Goal: Register for event/course

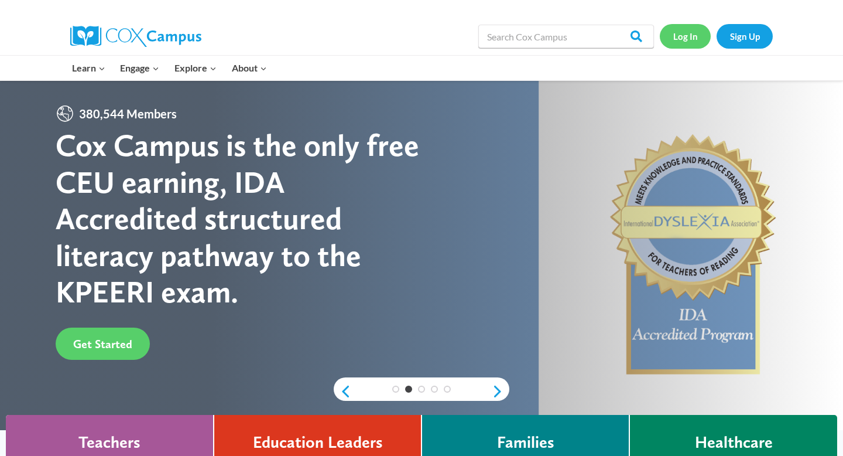
click at [687, 37] on link "Log In" at bounding box center [685, 36] width 51 height 24
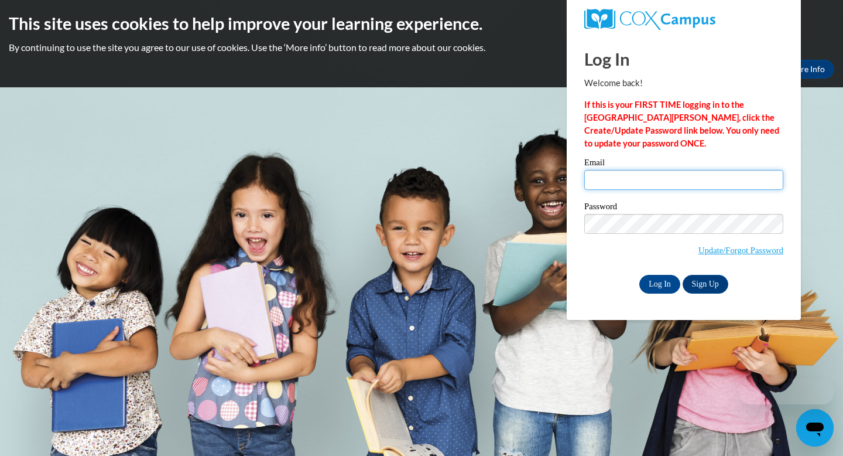
click at [628, 176] on input "Email" at bounding box center [683, 180] width 199 height 20
type input "[EMAIL_ADDRESS][DOMAIN_NAME]"
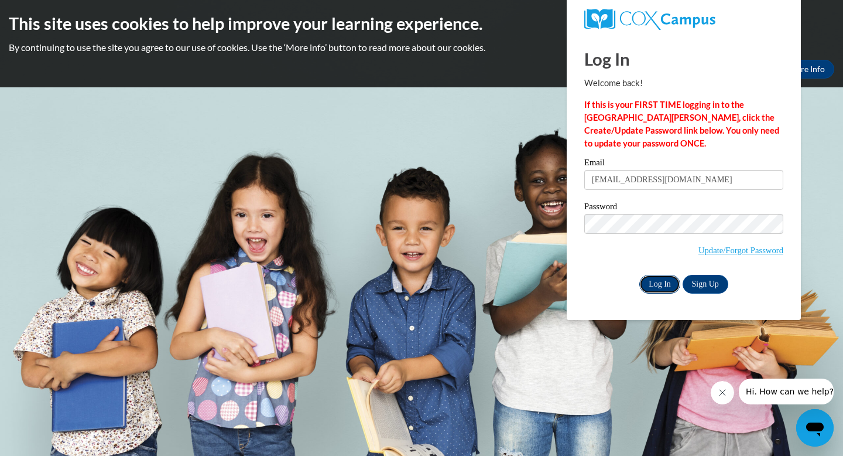
click at [663, 278] on input "Log In" at bounding box center [659, 284] width 41 height 19
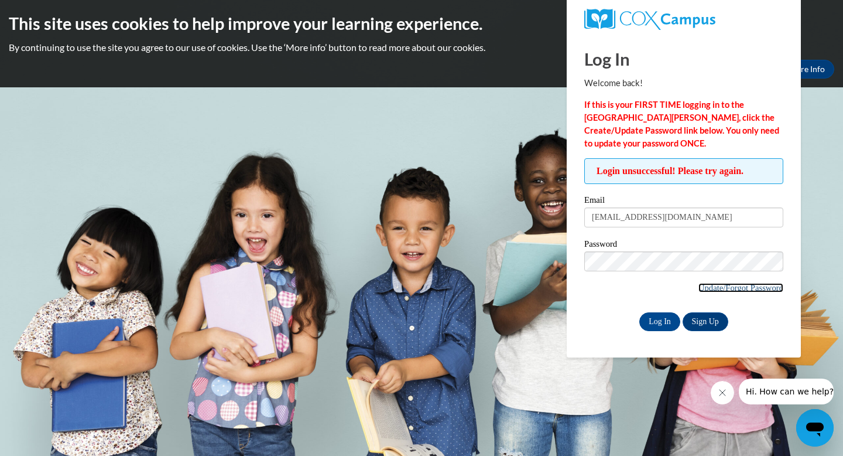
click at [739, 288] on link "Update/Forgot Password" at bounding box center [741, 287] width 85 height 9
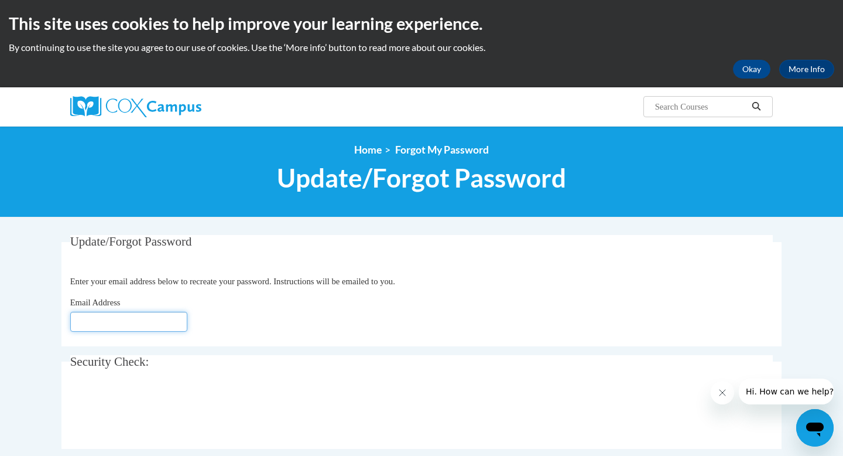
click at [137, 318] on input "Email Address" at bounding box center [128, 322] width 117 height 20
type input "[EMAIL_ADDRESS][DOMAIN_NAME]"
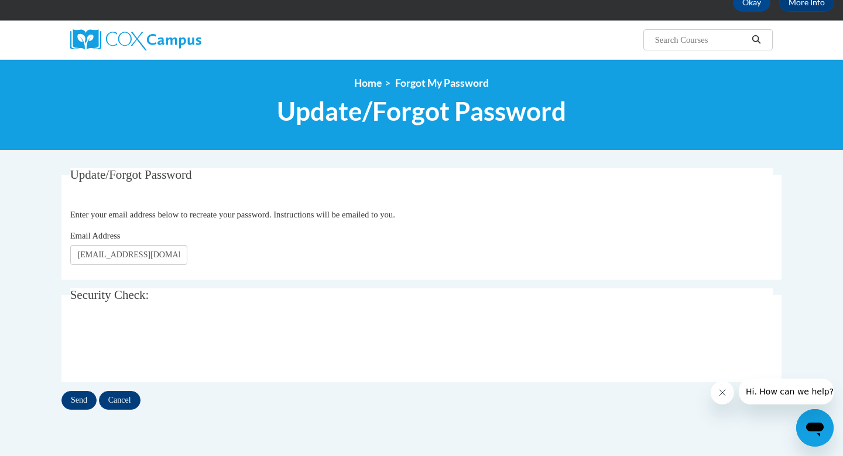
scroll to position [307, 0]
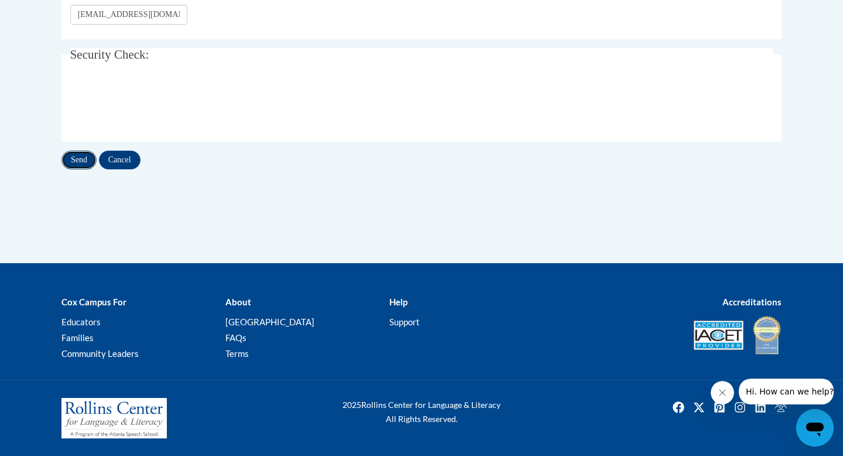
click at [80, 156] on input "Send" at bounding box center [78, 160] width 35 height 19
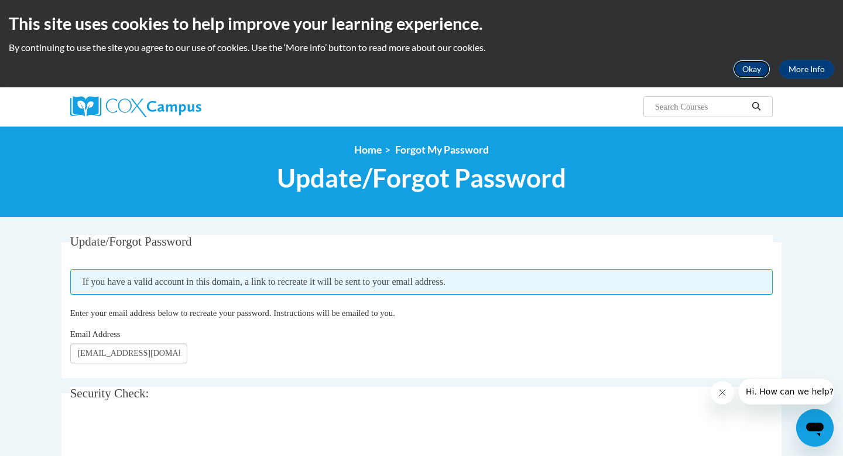
click at [755, 67] on button "Okay" at bounding box center [751, 69] width 37 height 19
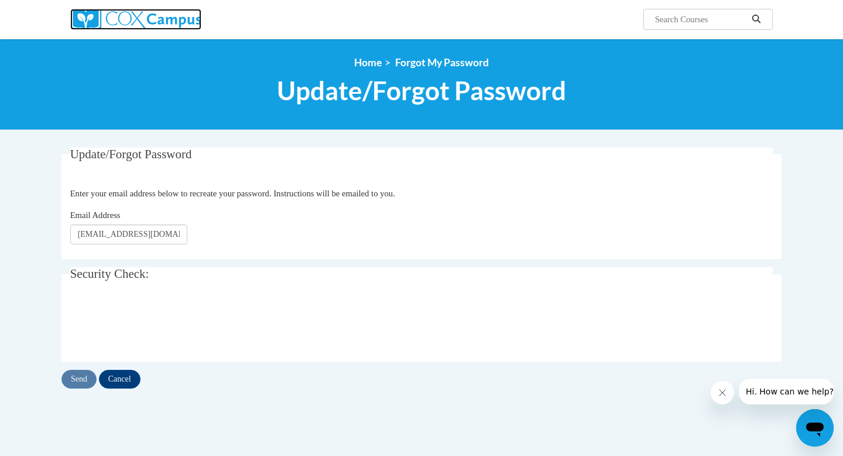
click at [185, 17] on img at bounding box center [135, 19] width 131 height 21
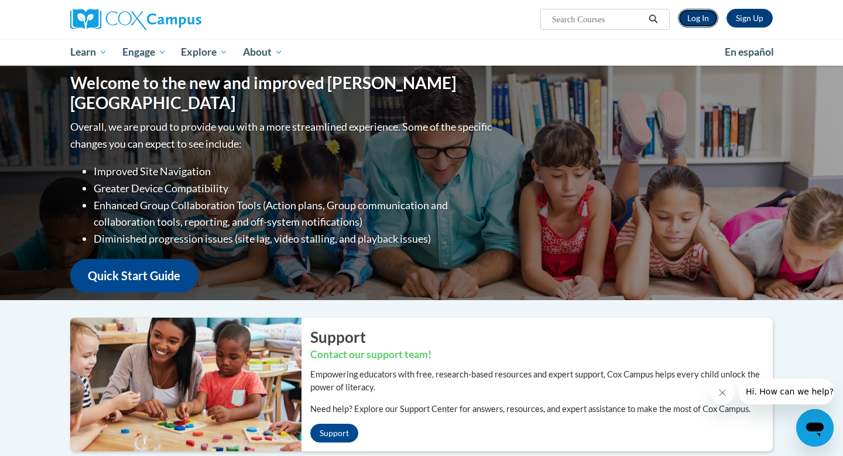
click at [696, 20] on link "Log In" at bounding box center [698, 18] width 40 height 19
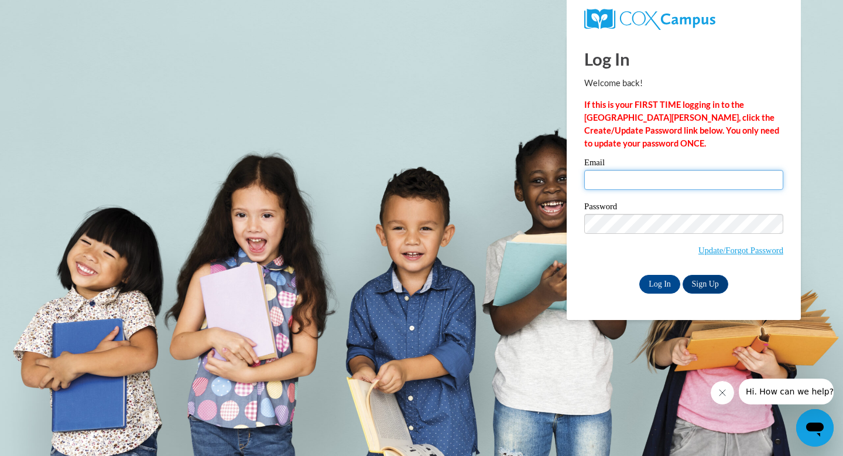
click at [635, 179] on input "Email" at bounding box center [683, 180] width 199 height 20
click at [669, 182] on input "Email" at bounding box center [683, 180] width 199 height 20
type input "zablockihj@rss.k12.nc.us"
click at [827, 204] on body "Log In Welcome back! If this is your FIRST TIME logging in to the NEW Cox Campu…" at bounding box center [421, 228] width 843 height 456
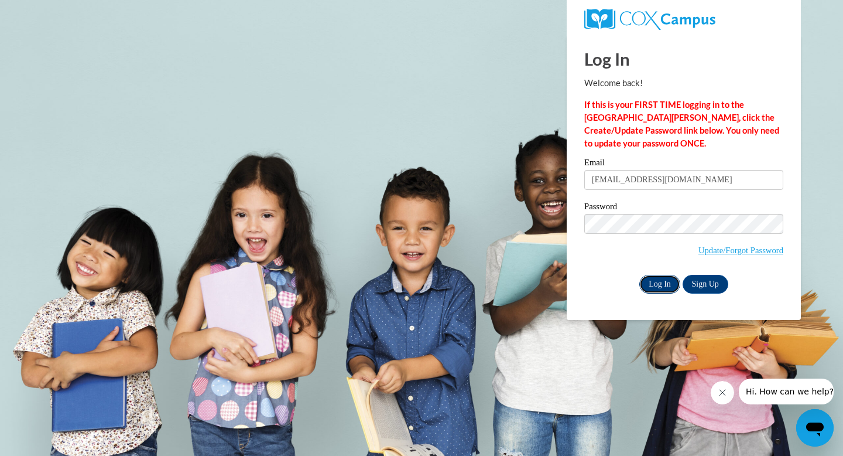
click at [657, 283] on input "Log In" at bounding box center [659, 284] width 41 height 19
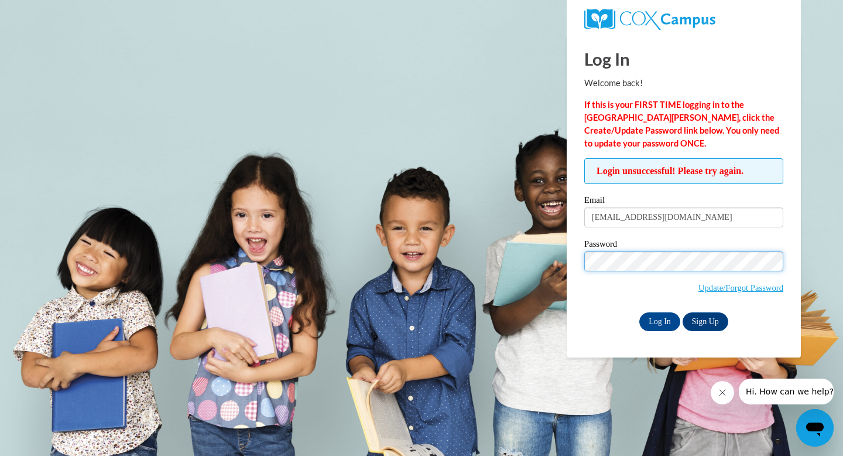
click at [639, 312] on input "Log In" at bounding box center [659, 321] width 41 height 19
click at [706, 319] on link "Sign Up" at bounding box center [706, 321] width 46 height 19
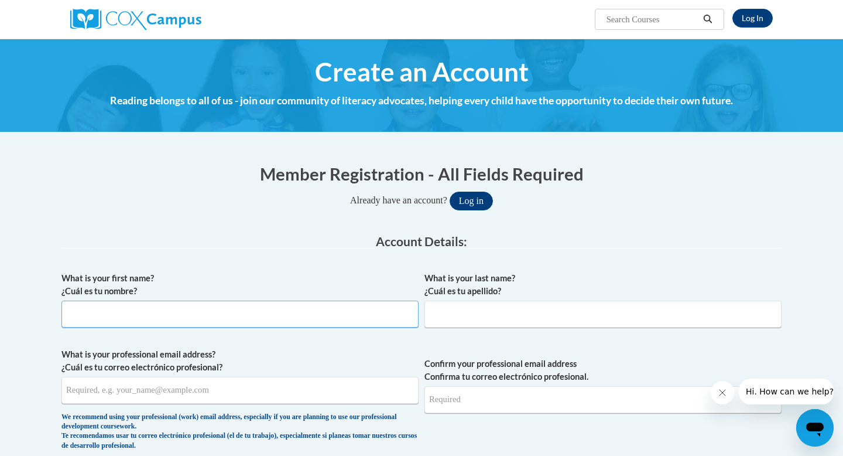
click at [232, 317] on input "What is your first name? ¿Cuál es tu nombre?" at bounding box center [239, 313] width 357 height 27
click at [481, 206] on button "Log in" at bounding box center [471, 200] width 43 height 19
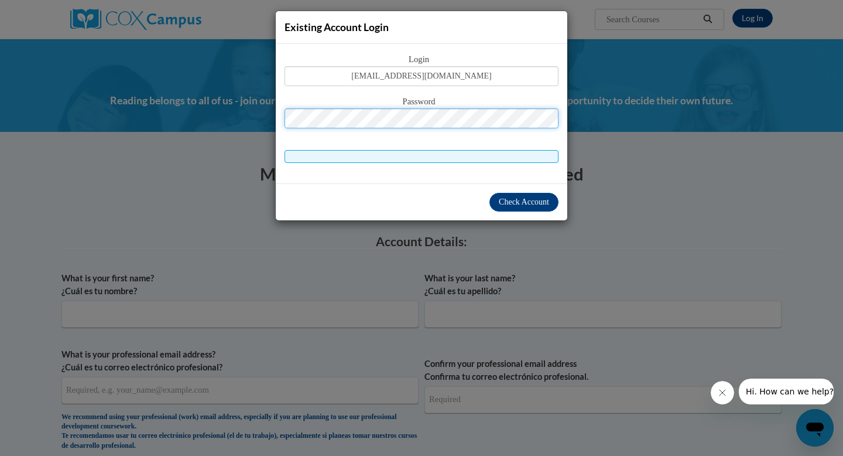
click at [450, 191] on button "Log in" at bounding box center [471, 200] width 43 height 19
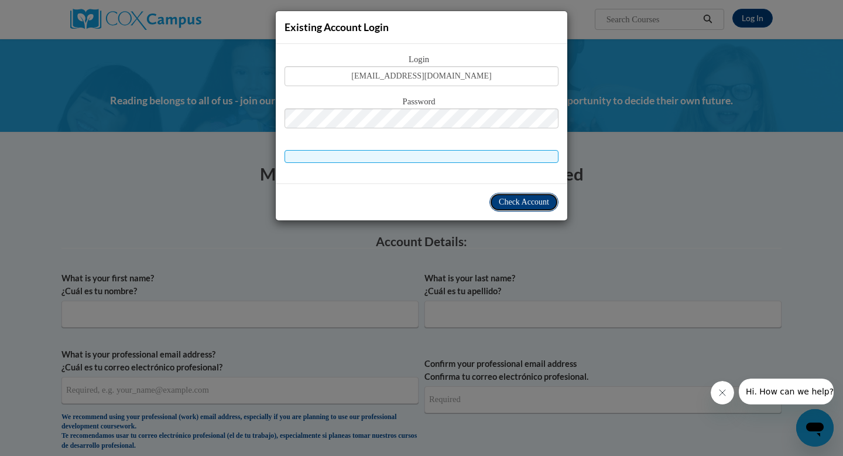
click at [518, 200] on span "Check Account" at bounding box center [524, 201] width 50 height 9
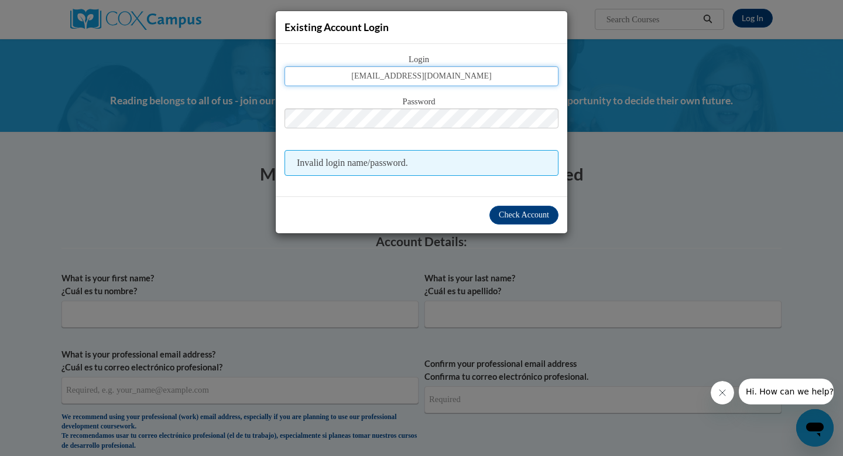
drag, startPoint x: 476, startPoint y: 76, endPoint x: 430, endPoint y: 74, distance: 45.1
click at [430, 74] on input "zablockihj@rss.k12.nc.us" at bounding box center [422, 76] width 274 height 20
click at [450, 191] on button "Log in" at bounding box center [471, 200] width 43 height 19
drag, startPoint x: 467, startPoint y: 76, endPoint x: 426, endPoint y: 77, distance: 40.4
click at [426, 77] on input "zablockihj@rssed.org" at bounding box center [422, 76] width 274 height 20
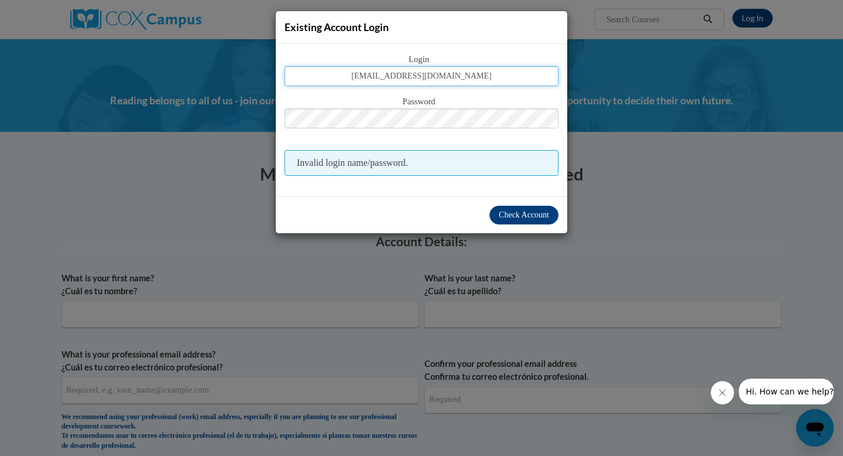
type input "zablockihj@rss.k12.nc.us"
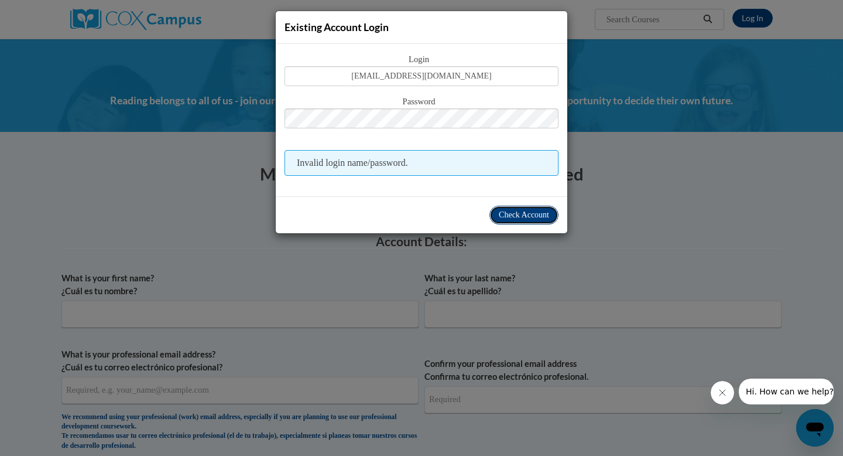
click at [534, 217] on span "Check Account" at bounding box center [524, 214] width 50 height 9
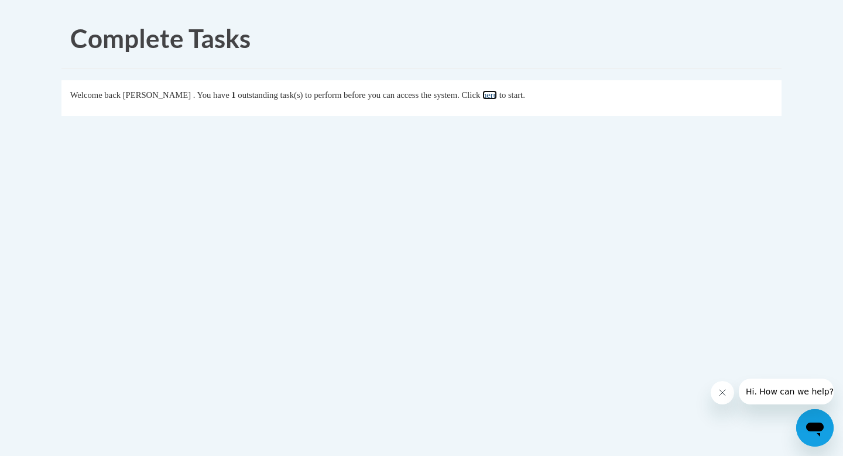
click at [497, 94] on link "here" at bounding box center [490, 94] width 15 height 9
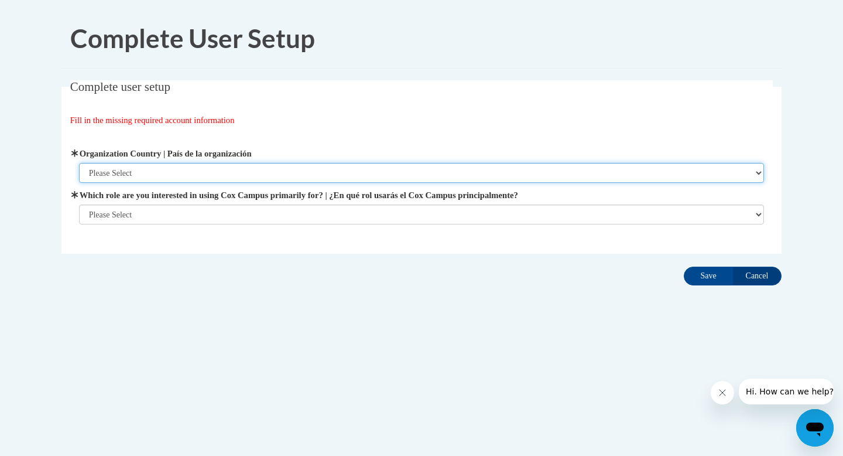
click at [194, 172] on select "Please Select United States | Estados Unidos Outside of the United States | Fue…" at bounding box center [422, 173] width 686 height 20
select select "ad49bcad-a171-4b2e-b99c-48b446064914"
click at [79, 163] on select "Please Select United States | Estados Unidos Outside of the United States | Fue…" at bounding box center [422, 173] width 686 height 20
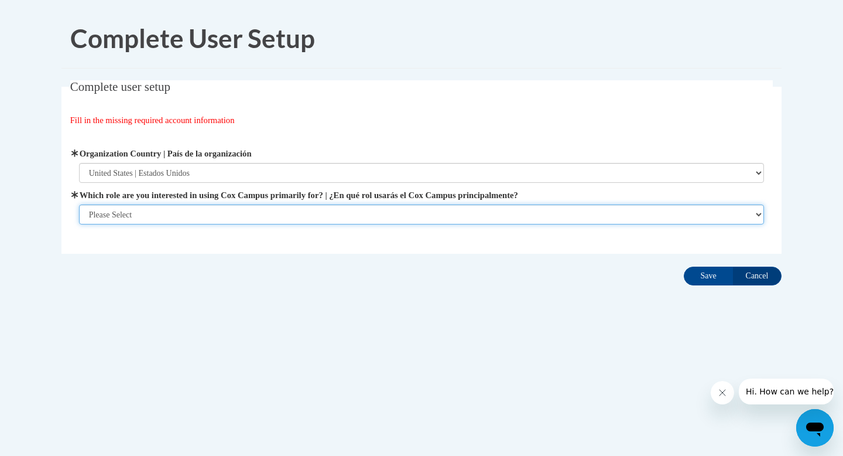
click at [151, 212] on select "Please Select College/University | Colegio/Universidad Community/Nonprofit Part…" at bounding box center [422, 214] width 686 height 20
select select "fbf2d438-af2f-41f8-98f1-81c410e29de3"
click at [79, 224] on select "Please Select College/University | Colegio/Universidad Community/Nonprofit Part…" at bounding box center [422, 214] width 686 height 20
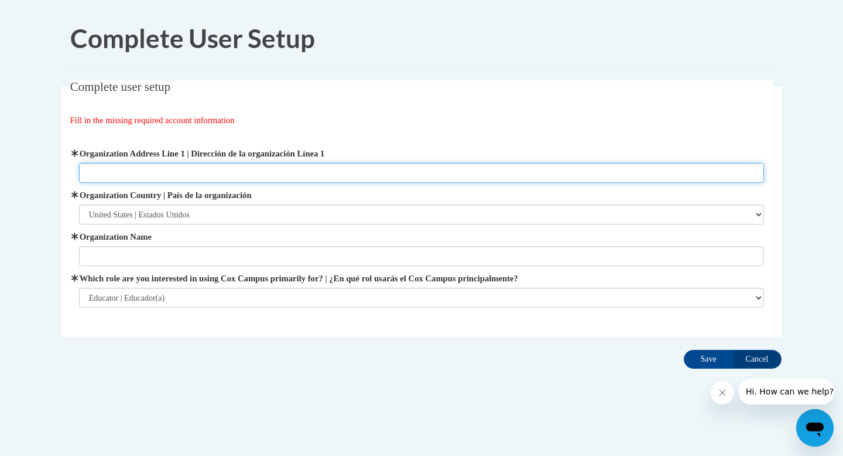
click at [134, 173] on input "Organization Address Line 1 | Dirección de la organización Línea 1" at bounding box center [422, 173] width 686 height 20
drag, startPoint x: 151, startPoint y: 174, endPoint x: 66, endPoint y: 175, distance: 85.5
click at [66, 175] on fieldset "Complete user setup Fill in the missing required account information User Profi…" at bounding box center [421, 208] width 720 height 256
type input "2"
type input "685 E. Richie Road Salisbury NC, 28146"
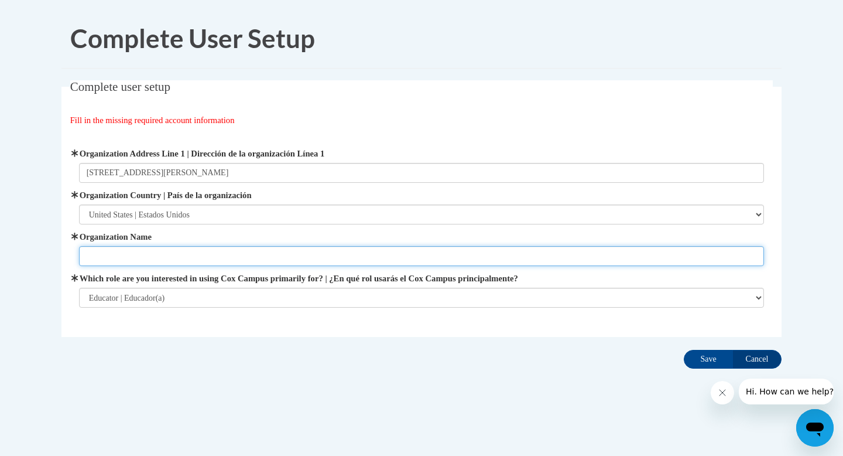
click at [87, 252] on input "Organization Name" at bounding box center [422, 256] width 686 height 20
type input "Rowan Salisbury Schools"
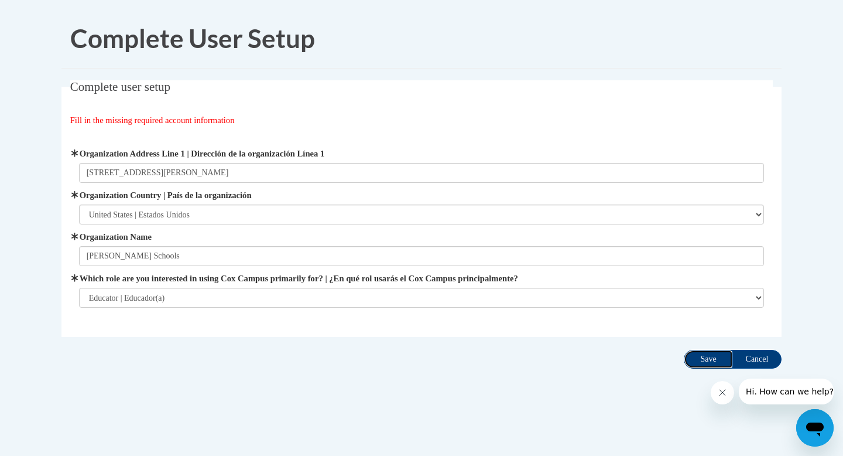
click at [712, 360] on input "Save" at bounding box center [708, 359] width 49 height 19
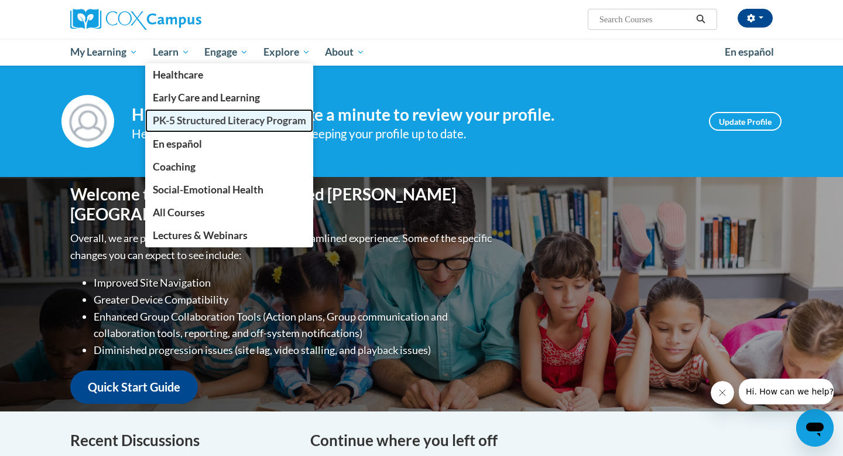
click at [179, 118] on span "PK-5 Structured Literacy Program" at bounding box center [229, 120] width 153 height 12
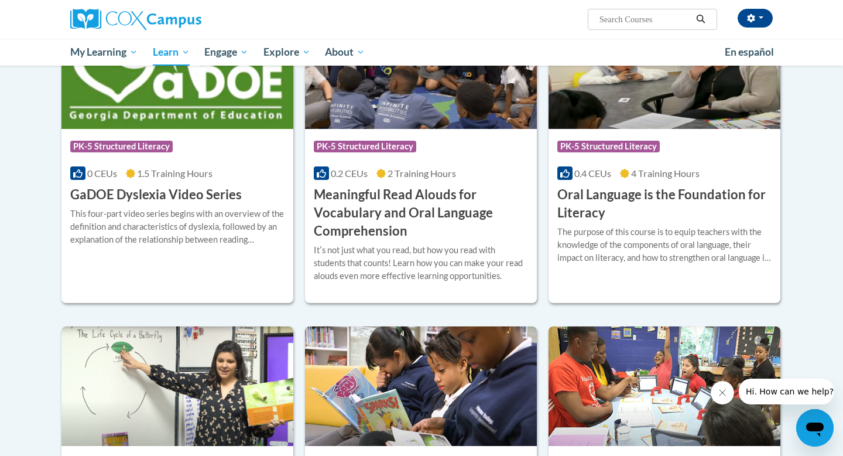
scroll to position [726, 0]
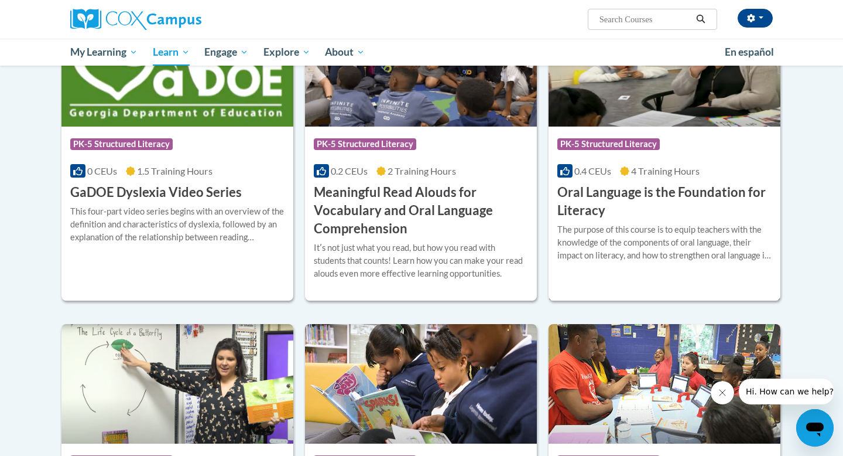
click at [603, 193] on h3 "Oral Language is the Foundation for Literacy" at bounding box center [664, 201] width 214 height 36
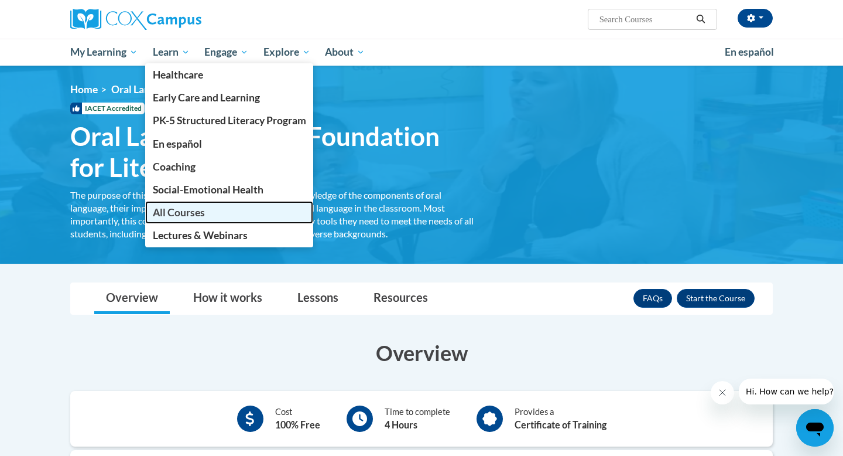
click at [191, 214] on span "All Courses" at bounding box center [179, 212] width 52 height 12
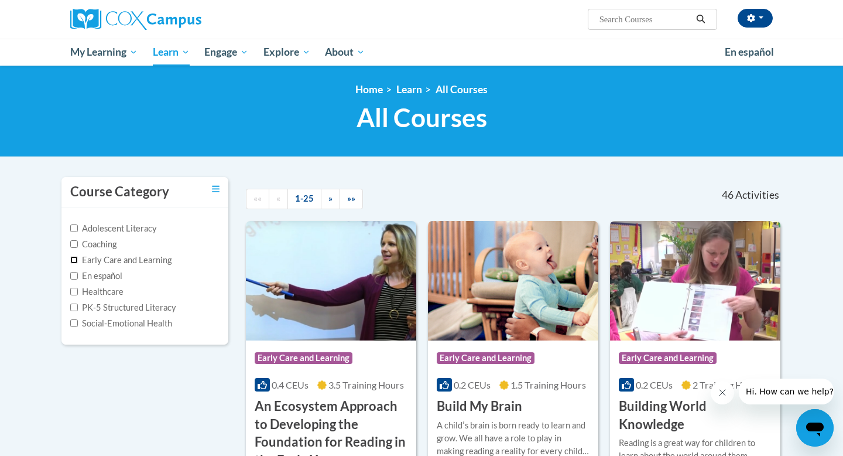
click at [74, 262] on input "Early Care and Learning" at bounding box center [74, 260] width 8 height 8
checkbox input "true"
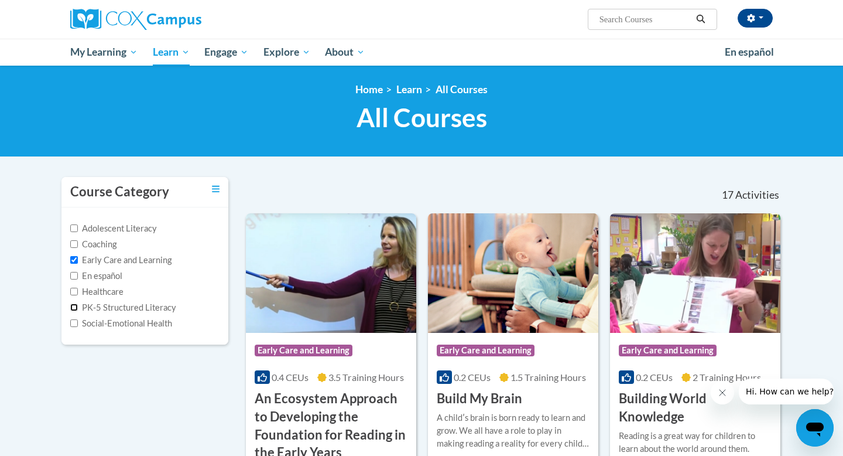
click at [74, 305] on input "PK-5 Structured Literacy" at bounding box center [74, 307] width 8 height 8
checkbox input "true"
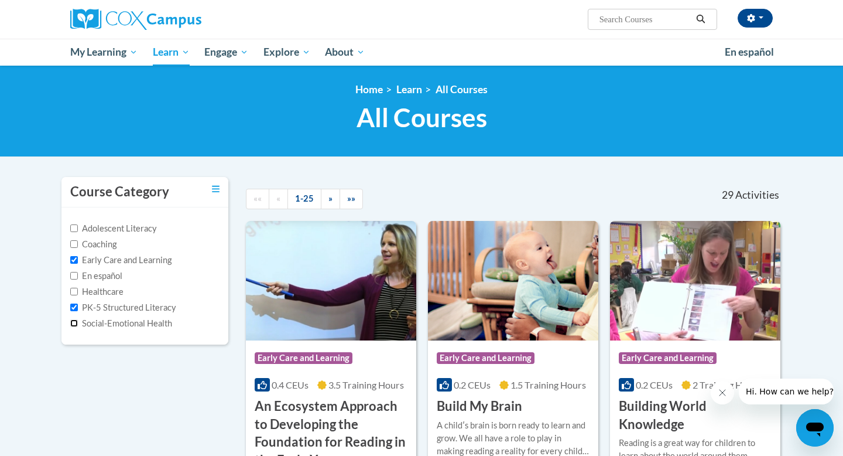
click at [73, 323] on input "Social-Emotional Health" at bounding box center [74, 323] width 8 height 8
checkbox input "true"
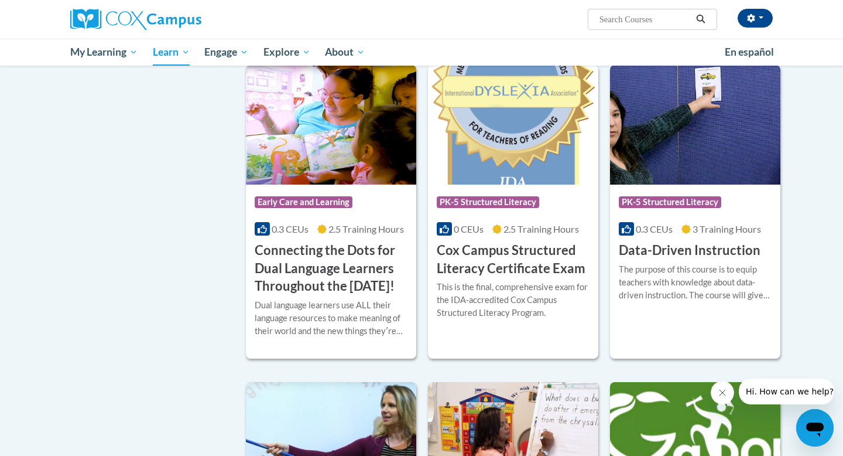
scroll to position [495, 0]
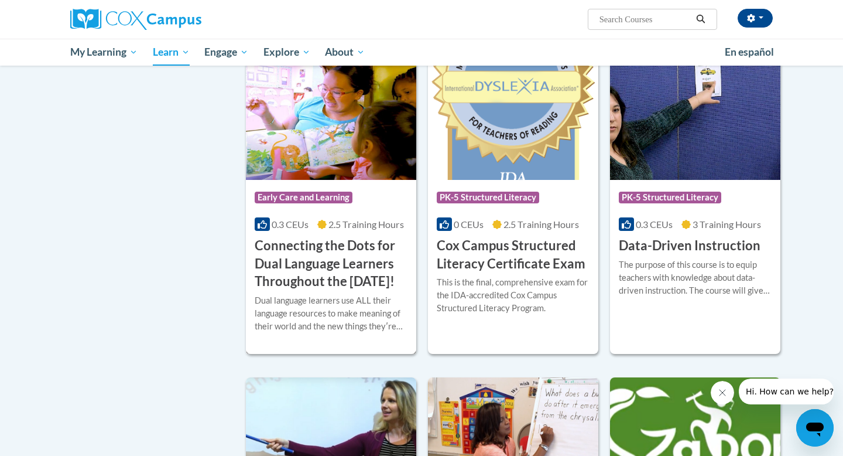
click at [347, 266] on h3 "Connecting the Dots for Dual Language Learners Throughout the [DATE]!" at bounding box center [331, 264] width 153 height 54
